Goal: Task Accomplishment & Management: Manage account settings

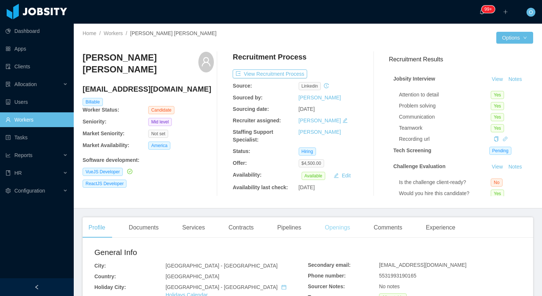
click at [330, 226] on div "Openings" at bounding box center [337, 227] width 37 height 21
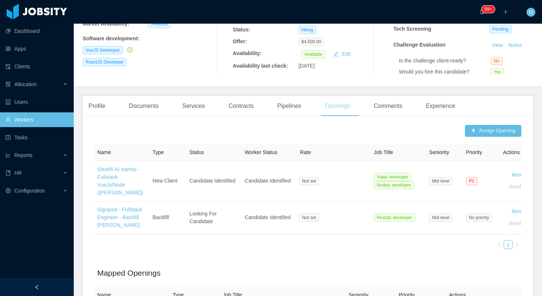
scroll to position [198, 0]
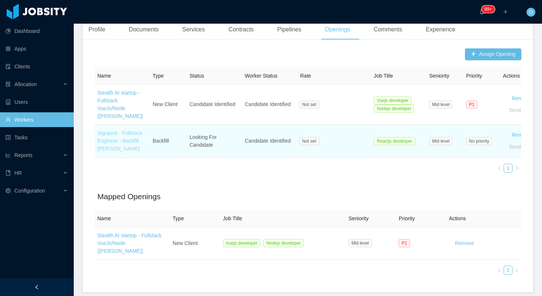
click at [118, 150] on link "Signpost - Fullstack Engineer - Backfill Marcos Espinoza" at bounding box center [119, 140] width 45 height 21
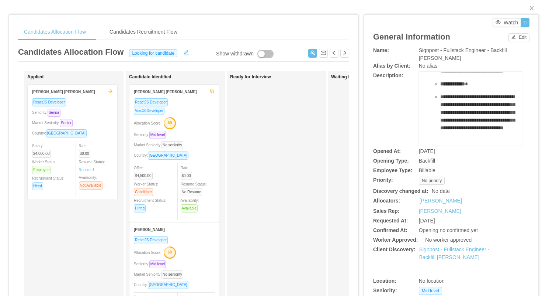
scroll to position [393, 0]
click at [455, 249] on link "Signpost - Fullstack Engineer - Backfill Marcos Espinoza" at bounding box center [455, 253] width 70 height 14
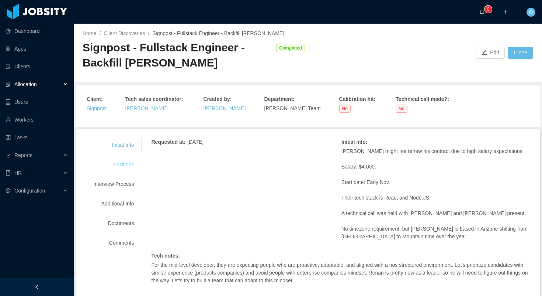
click at [127, 163] on div "Positions" at bounding box center [114, 165] width 58 height 14
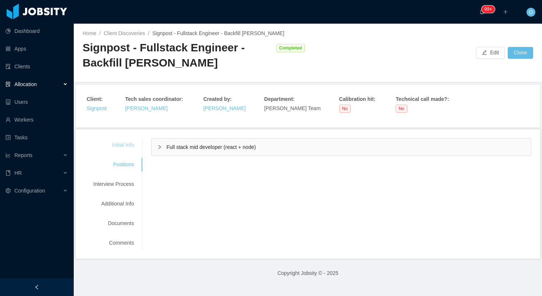
click at [135, 144] on div "Initial Info" at bounding box center [114, 145] width 58 height 14
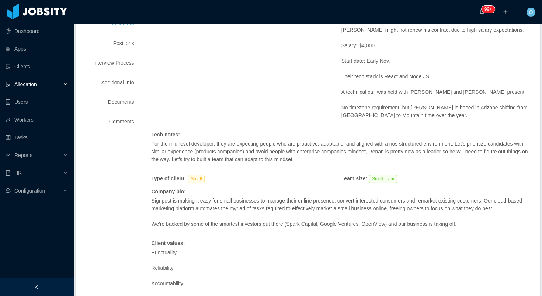
scroll to position [121, 0]
click at [127, 46] on div "Positions" at bounding box center [114, 43] width 58 height 14
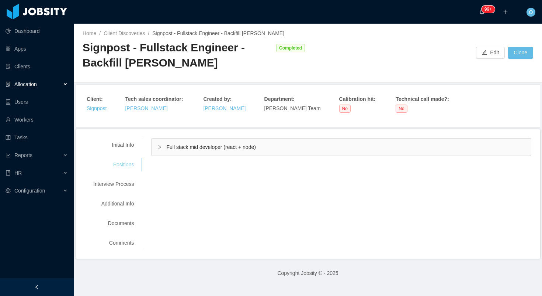
scroll to position [0, 0]
click at [162, 148] on icon "icon: right" at bounding box center [160, 147] width 4 height 4
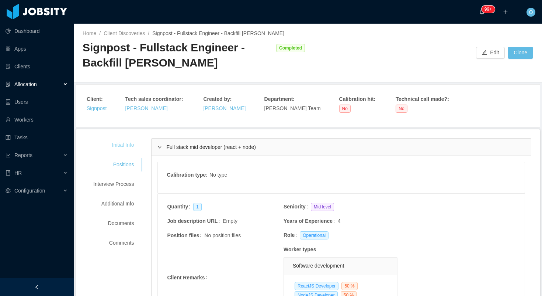
click at [132, 141] on div "Initial Info" at bounding box center [114, 145] width 58 height 14
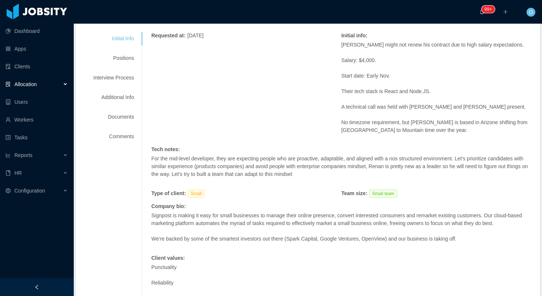
scroll to position [96, 0]
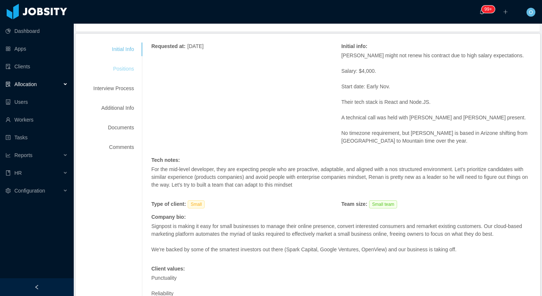
click at [135, 70] on div "Positions" at bounding box center [114, 69] width 58 height 14
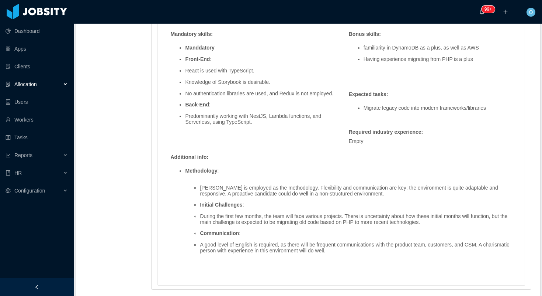
scroll to position [648, 0]
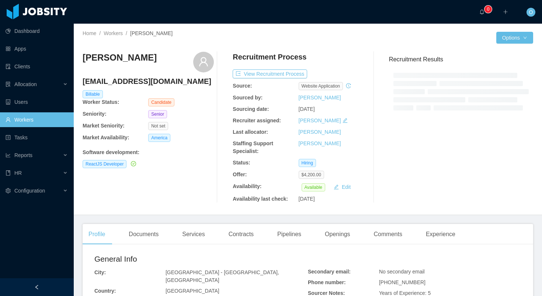
click at [138, 84] on h4 "renataferrando@gmail.com" at bounding box center [148, 81] width 131 height 10
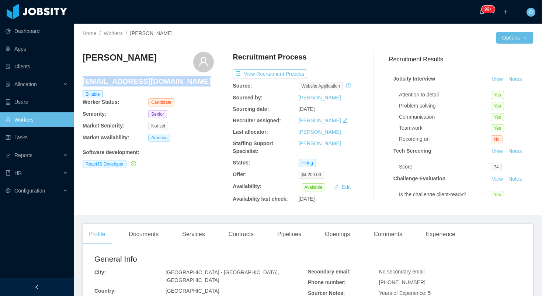
click at [138, 84] on h4 "renataferrando@gmail.com" at bounding box center [148, 81] width 131 height 10
copy h4 "renataferrando@gmail.com"
click at [364, 70] on div "View Recruitment Process" at bounding box center [298, 73] width 131 height 9
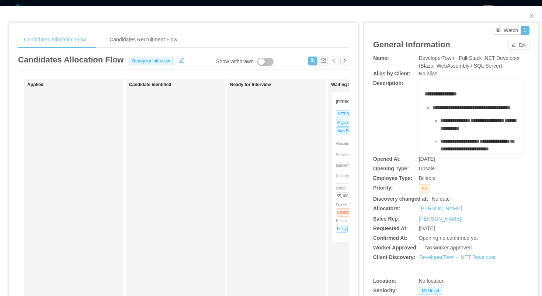
scroll to position [0, 139]
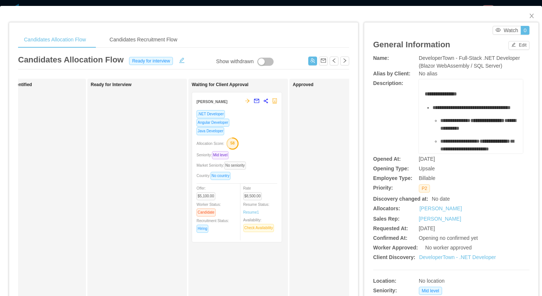
click at [377, 6] on div "**********" at bounding box center [271, 148] width 542 height 296
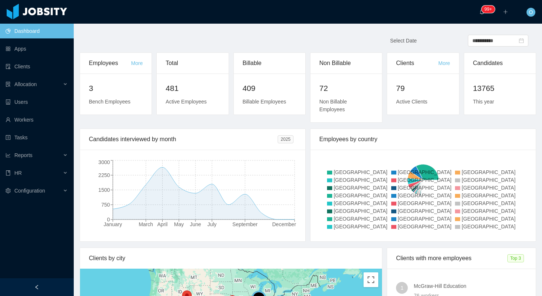
click at [142, 38] on div "**********" at bounding box center [308, 44] width 466 height 18
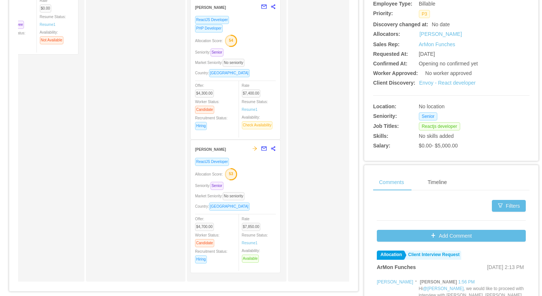
scroll to position [201, 0]
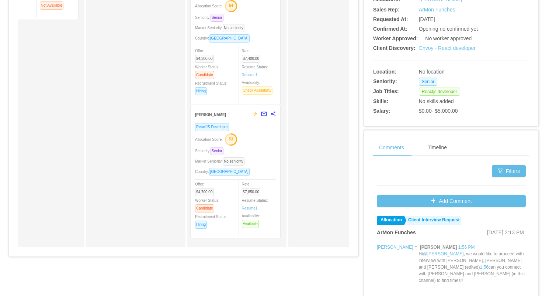
click at [261, 145] on div "ReactJS Developer Allocation Score: 53 Seniority: Senior Market Seniority: No s…" at bounding box center [235, 178] width 81 height 111
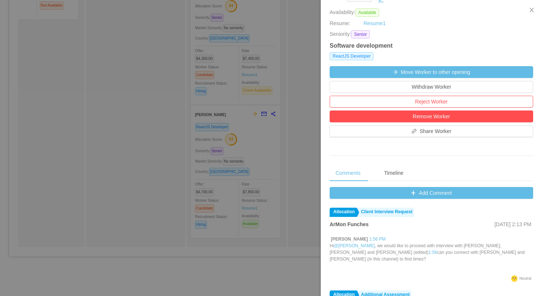
scroll to position [237, 0]
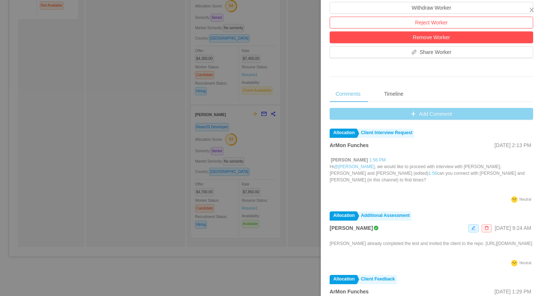
click at [341, 116] on button "Add Comment" at bounding box center [432, 114] width 204 height 12
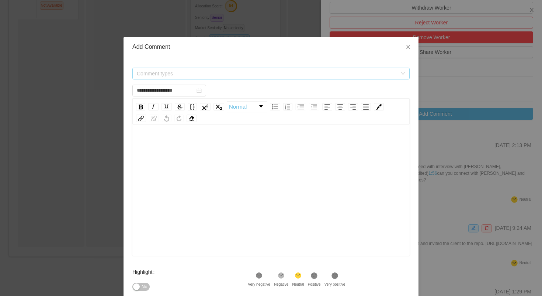
click at [270, 71] on span "Comment types" at bounding box center [267, 73] width 261 height 7
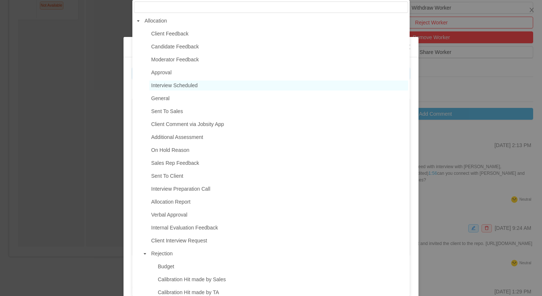
click at [180, 87] on span "Interview Scheduled" at bounding box center [174, 85] width 46 height 6
type input "**********"
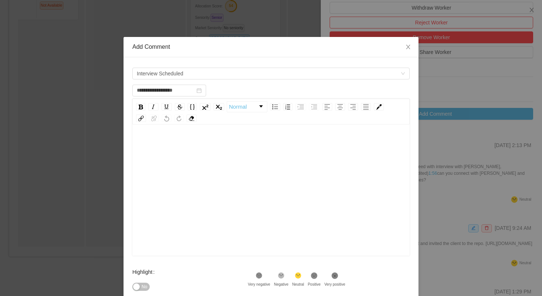
click at [213, 183] on div "rdw-editor" at bounding box center [271, 201] width 266 height 129
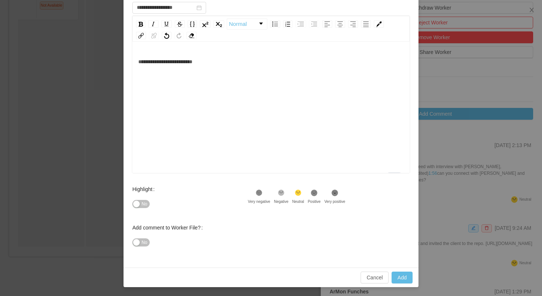
click at [318, 194] on icon at bounding box center [314, 192] width 6 height 6
click at [397, 276] on button "Add" at bounding box center [402, 277] width 21 height 12
type input "**********"
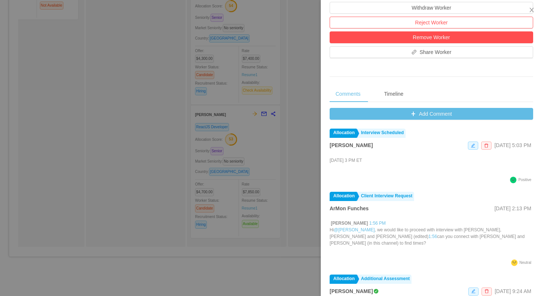
click at [103, 119] on div at bounding box center [271, 148] width 542 height 296
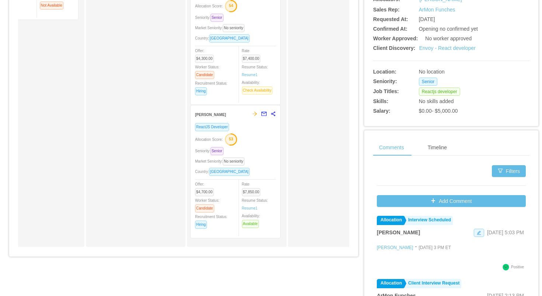
scroll to position [0, 0]
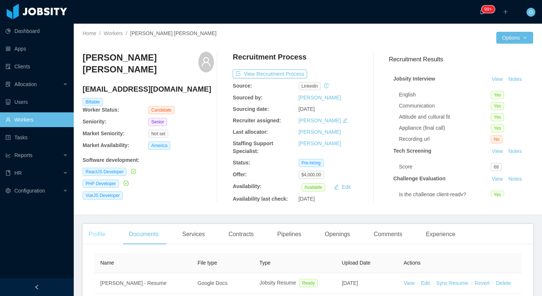
click at [99, 236] on div "Profile" at bounding box center [97, 234] width 28 height 21
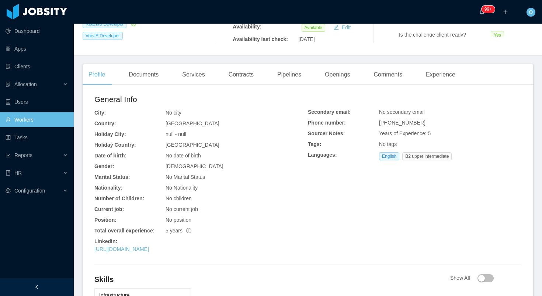
scroll to position [218, 0]
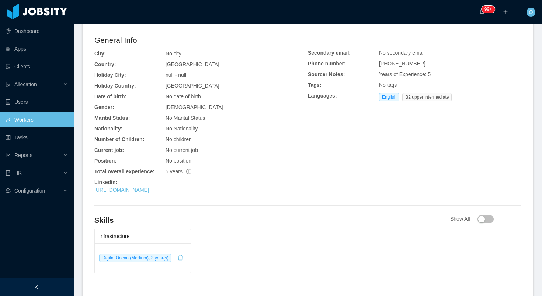
click at [186, 193] on div "[URL][DOMAIN_NAME]" at bounding box center [201, 190] width 214 height 8
click at [149, 190] on link "[URL][DOMAIN_NAME]" at bounding box center [121, 190] width 55 height 6
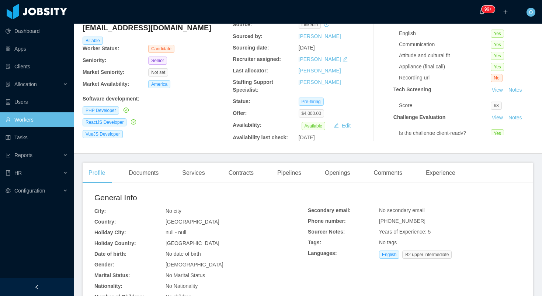
click at [147, 177] on div "Documents" at bounding box center [144, 172] width 42 height 21
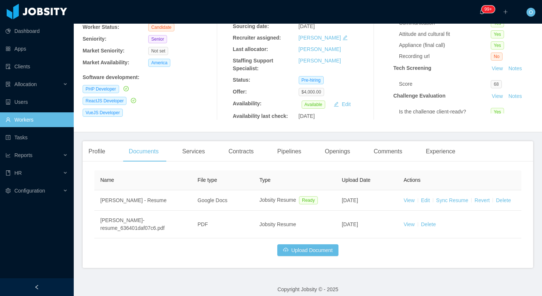
scroll to position [89, 0]
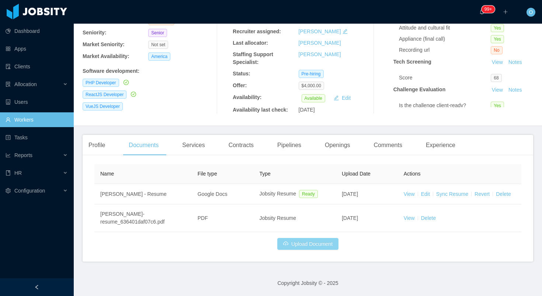
click at [292, 241] on button "Upload Document" at bounding box center [308, 244] width 61 height 12
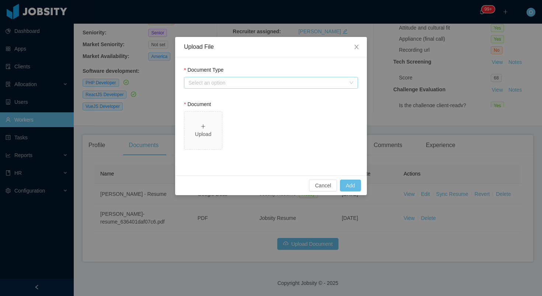
click at [275, 86] on div "Select an option" at bounding box center [267, 82] width 157 height 7
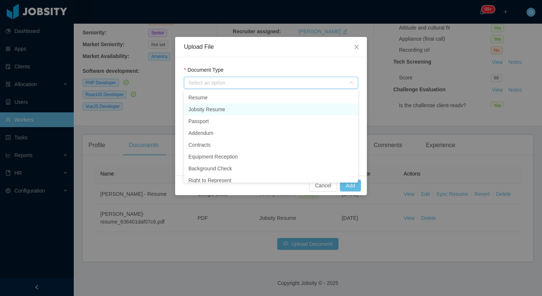
click at [232, 107] on li "Jobsity Resume" at bounding box center [271, 109] width 174 height 12
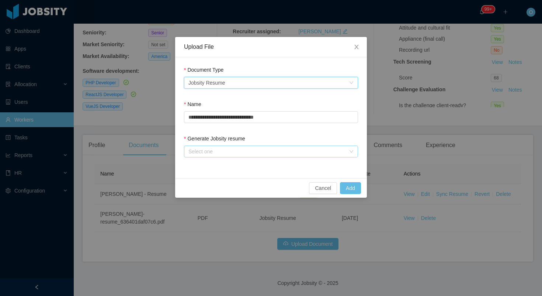
click at [228, 149] on div "Select one" at bounding box center [267, 151] width 157 height 7
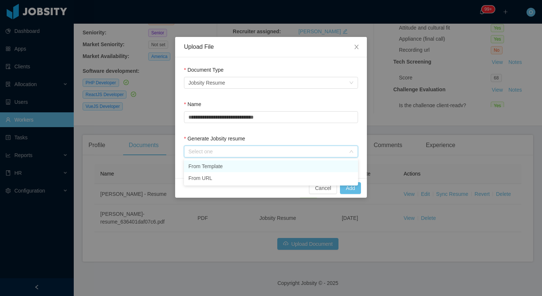
click at [223, 168] on li "From Template" at bounding box center [271, 166] width 174 height 12
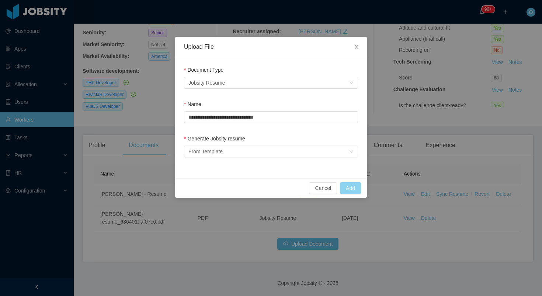
click at [343, 191] on button "Add" at bounding box center [350, 188] width 21 height 12
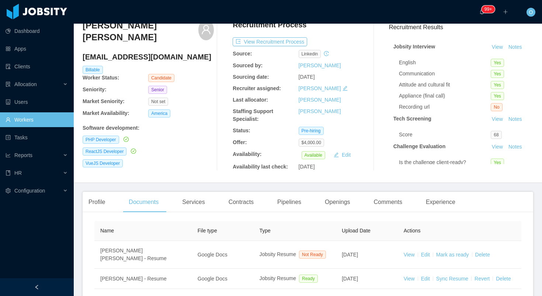
scroll to position [0, 0]
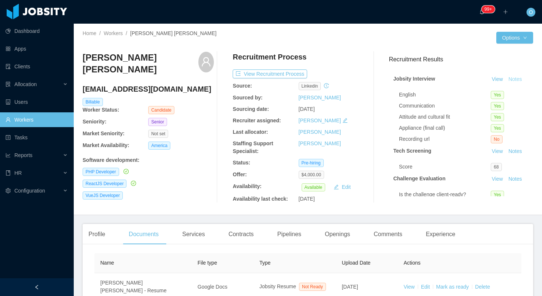
click at [517, 77] on button "Notes" at bounding box center [516, 79] width 20 height 9
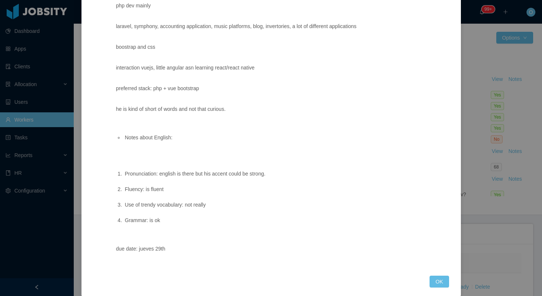
scroll to position [112, 0]
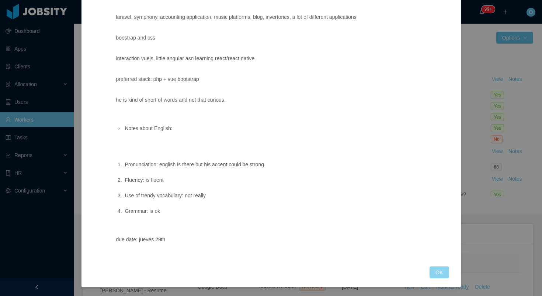
click at [438, 271] on button "OK" at bounding box center [439, 272] width 19 height 12
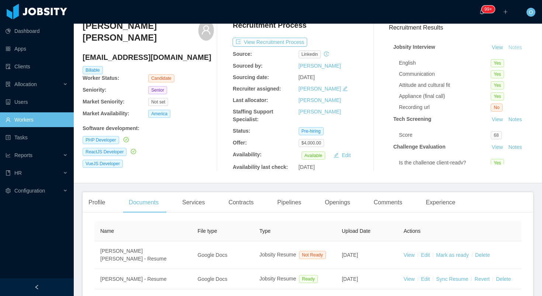
scroll to position [30, 0]
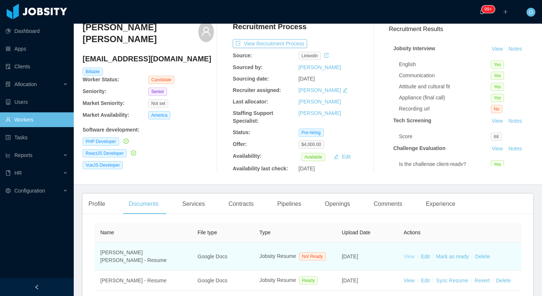
click at [409, 257] on link "View" at bounding box center [409, 256] width 11 height 6
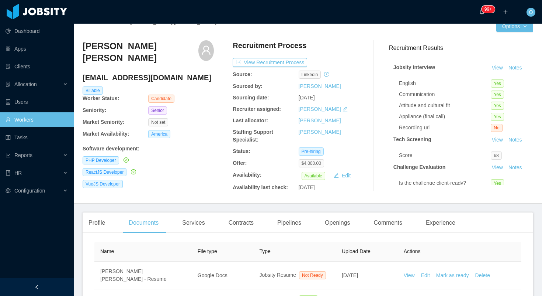
scroll to position [0, 0]
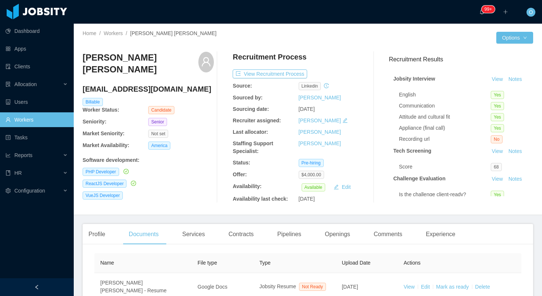
click at [124, 90] on h4 "raine1120@gmail.com" at bounding box center [148, 89] width 131 height 10
copy h4 "raine1120@gmail.com"
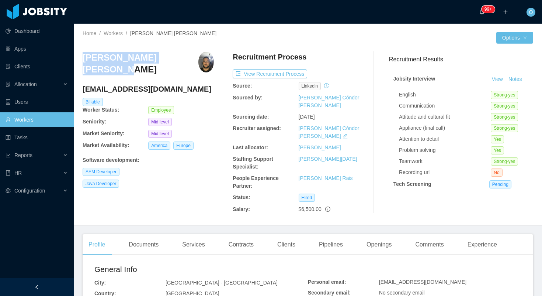
drag, startPoint x: 178, startPoint y: 57, endPoint x: 79, endPoint y: 60, distance: 98.2
click at [79, 60] on div "Home / Workers / [PERSON_NAME] [PERSON_NAME] / Options [PERSON_NAME] Pinto [EMA…" at bounding box center [308, 124] width 469 height 201
copy h3 "[PERSON_NAME] [PERSON_NAME]"
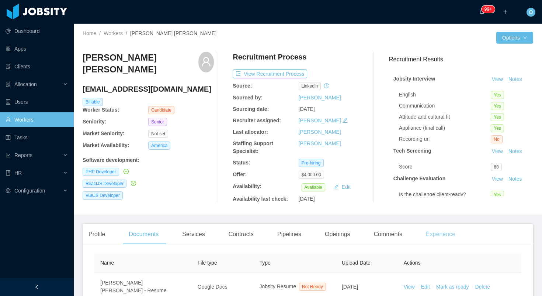
click at [442, 238] on div "Experience" at bounding box center [440, 234] width 41 height 21
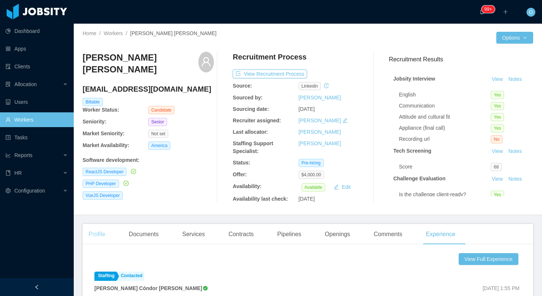
click at [98, 237] on div "Profile" at bounding box center [97, 234] width 28 height 21
